Goal: Find contact information: Find contact information

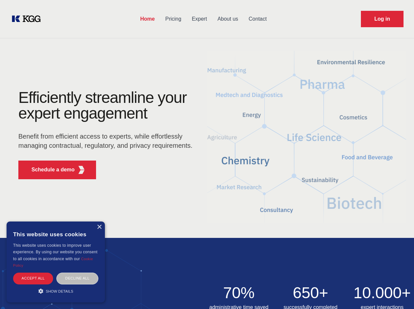
click at [207, 154] on div "Efficiently streamline your expert engagement Benefit from efficient access to …" at bounding box center [107, 137] width 199 height 95
click at [49, 170] on p "Schedule a demo" at bounding box center [52, 170] width 43 height 8
click at [99, 227] on div "× This website uses cookies This website uses cookies to improve user experienc…" at bounding box center [56, 262] width 98 height 81
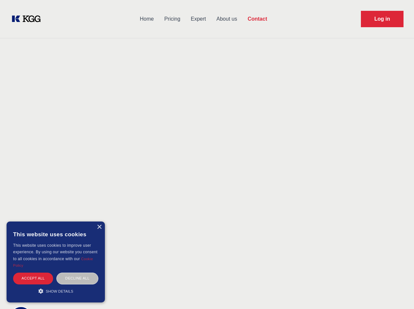
click at [33, 278] on div "Accept all" at bounding box center [33, 278] width 40 height 11
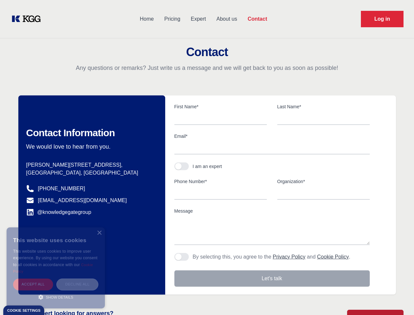
click at [77, 278] on div "Decline all" at bounding box center [77, 283] width 42 height 11
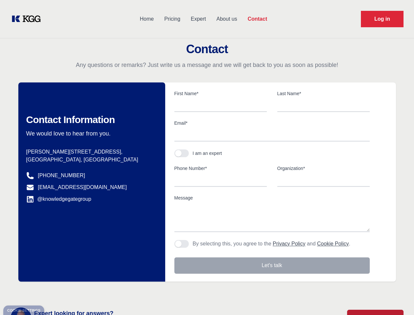
click at [56, 291] on main "Contact Any questions or remarks? Just write us a message and we will get back …" at bounding box center [207, 170] width 414 height 341
